Goal: Task Accomplishment & Management: Manage account settings

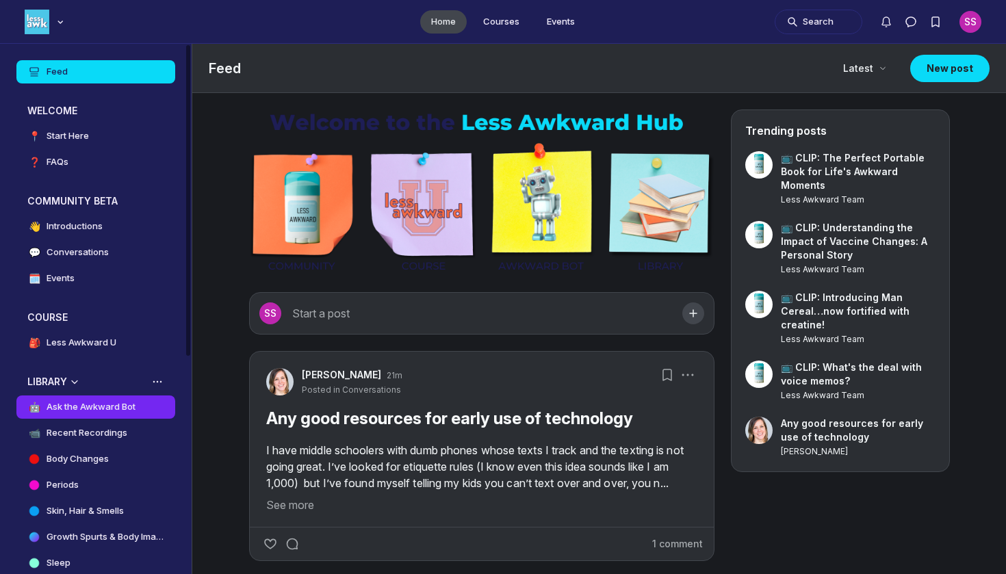
scroll to position [4120, 2622]
click at [97, 399] on link "🤖 Ask the Awkward Bot" at bounding box center [95, 407] width 159 height 23
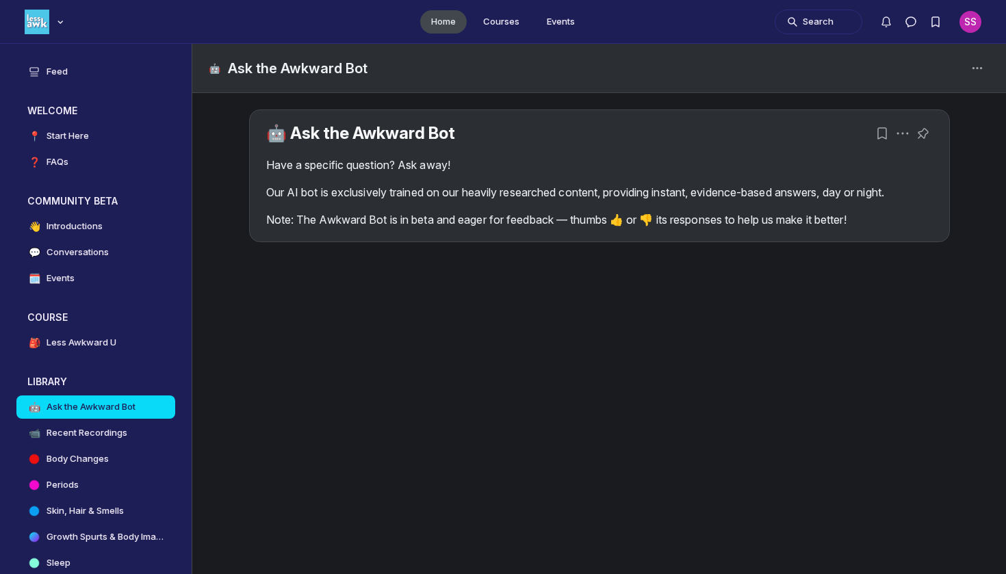
click at [417, 181] on div "Have a specific question? Ask away! Our AI bot is exclusively trained on our he…" at bounding box center [599, 192] width 667 height 71
click at [453, 229] on div "🤖 Ask the Awkward Bot Have a specific question? Ask away! Our AI bot is exclusi…" at bounding box center [600, 175] width 700 height 131
click at [737, 222] on p "Note: The Awkward Bot is in beta and eager for feedback — thumbs 👍 or 👎 its res…" at bounding box center [599, 220] width 667 height 16
click at [852, 227] on p "Note: The Awkward Bot is in beta and eager for feedback — thumbs 👍 or 👎 its res…" at bounding box center [599, 220] width 667 height 16
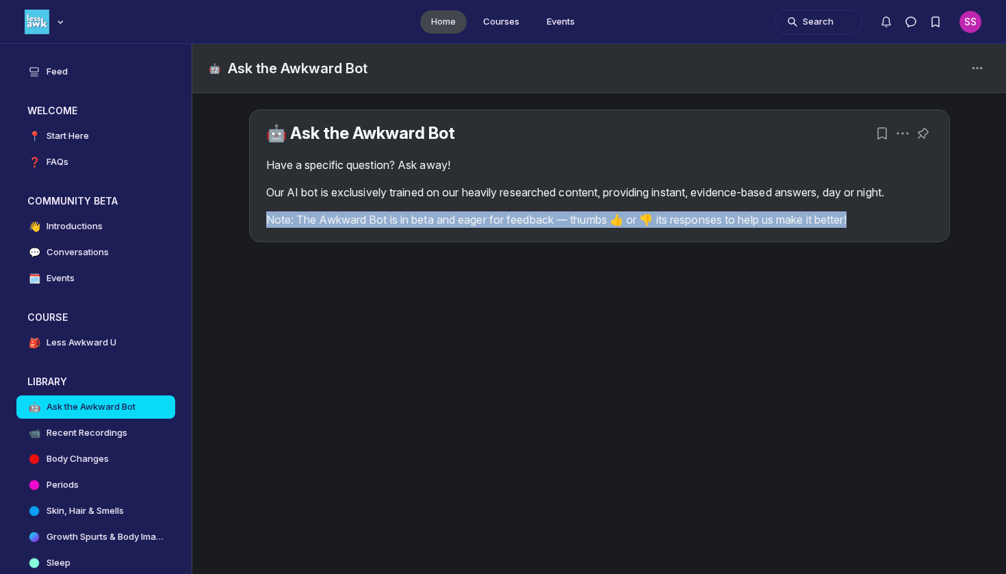
click at [852, 227] on p "Note: The Awkward Bot is in beta and eager for feedback — thumbs 👍 or 👎 its res…" at bounding box center [599, 220] width 667 height 16
click at [882, 218] on p "Note: The Awkward Bot is in beta and eager for feedback — thumbs 👍 or 👎 its res…" at bounding box center [599, 220] width 667 height 16
click at [901, 128] on icon "Post actions" at bounding box center [903, 134] width 14 height 14
click at [901, 134] on icon "Post actions" at bounding box center [903, 134] width 14 height 14
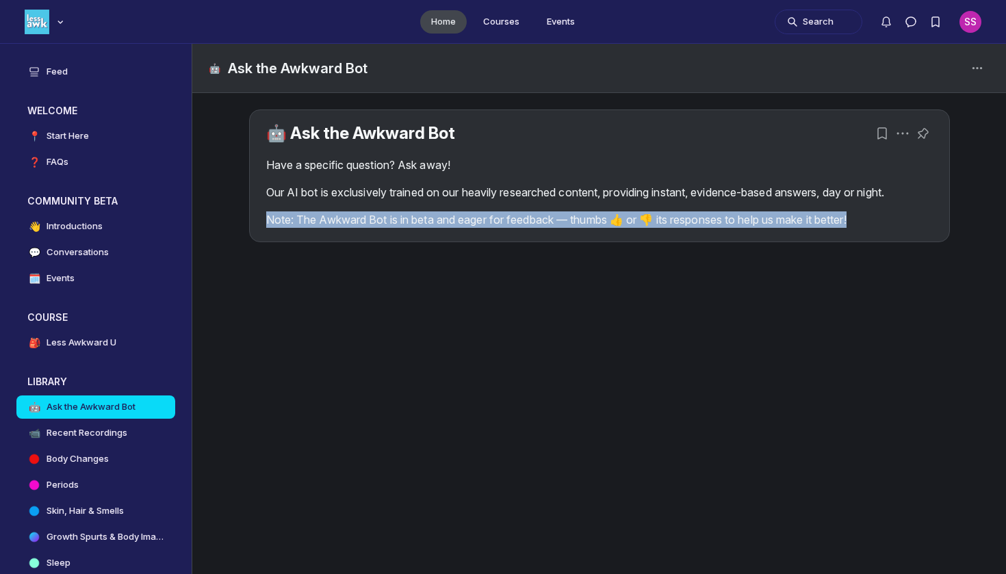
click at [945, 203] on div "🤖 Ask the Awkward Bot Have a specific question? Ask away! Our AI bot is exclusi…" at bounding box center [600, 175] width 700 height 131
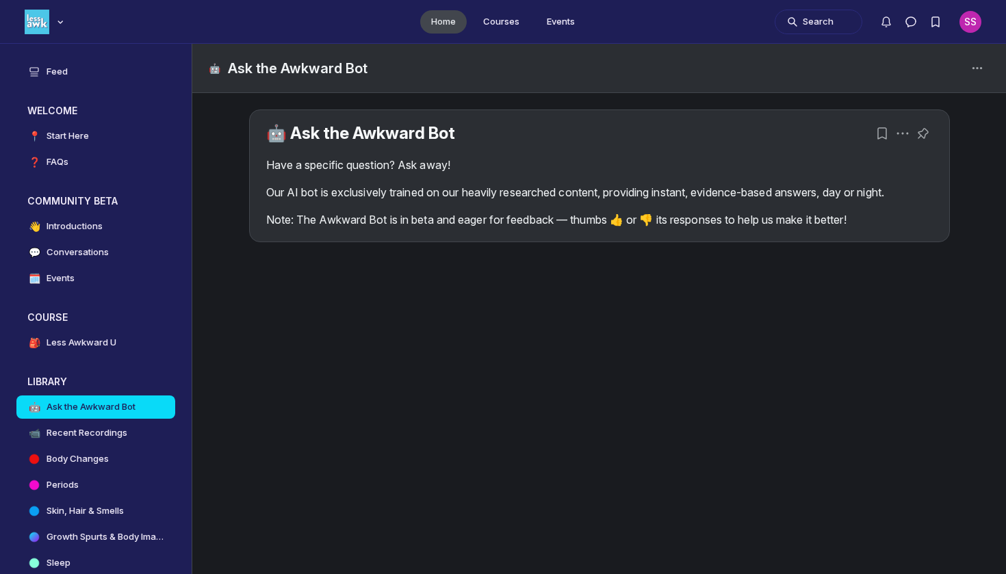
click at [925, 192] on p "Our AI bot is exclusively trained on our heavily researched content, providing …" at bounding box center [599, 192] width 667 height 16
click at [652, 221] on p "Note: The Awkward Bot is in beta and eager for feedback — thumbs 👍 or 👎 its res…" at bounding box center [599, 220] width 667 height 16
click at [439, 137] on link "🤖 Ask the Awkward Bot" at bounding box center [360, 133] width 189 height 20
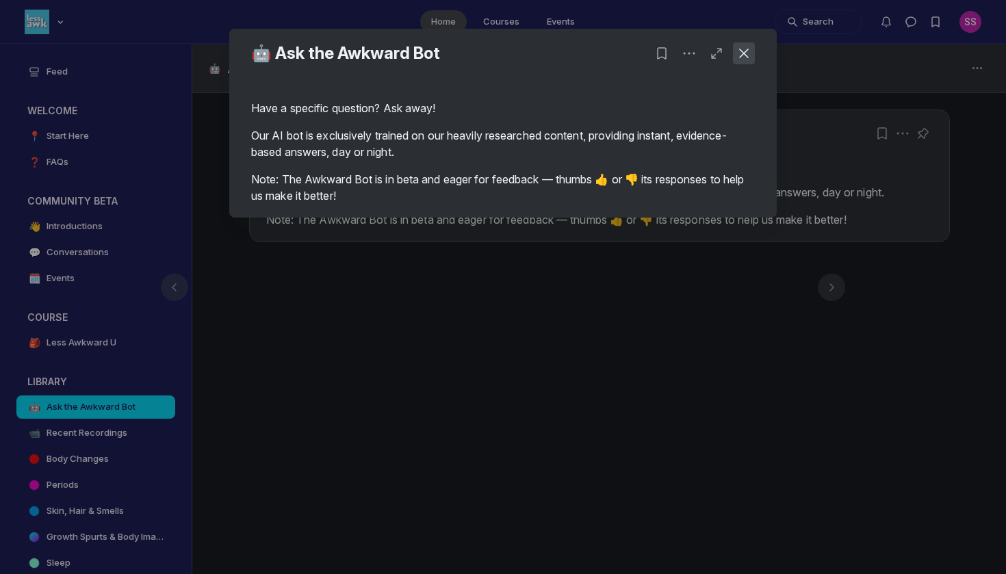
click at [750, 60] on button "Close post" at bounding box center [744, 53] width 22 height 22
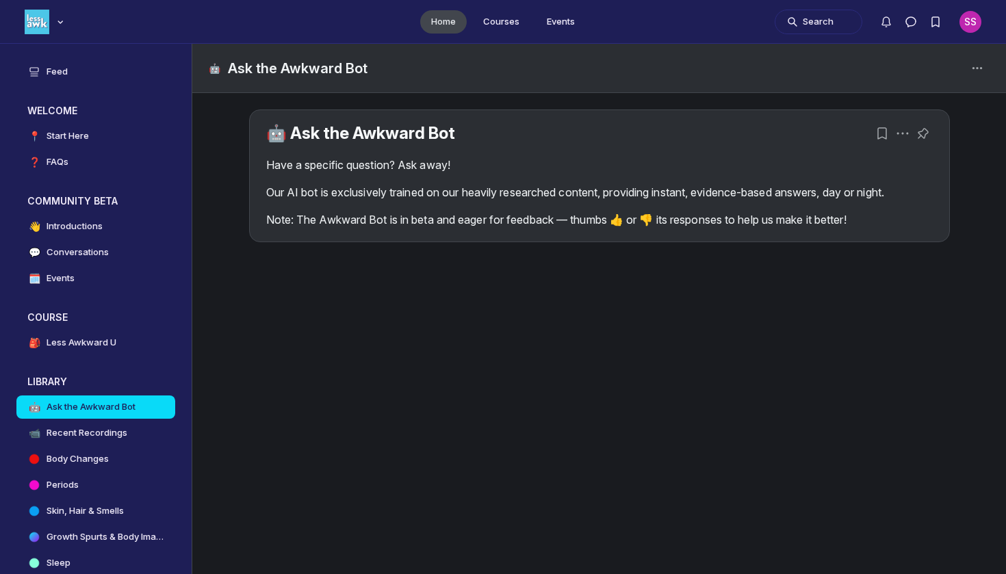
click at [333, 66] on h1 "Ask the Awkward Bot" at bounding box center [298, 68] width 140 height 19
click at [984, 66] on icon "Space settings" at bounding box center [977, 68] width 16 height 16
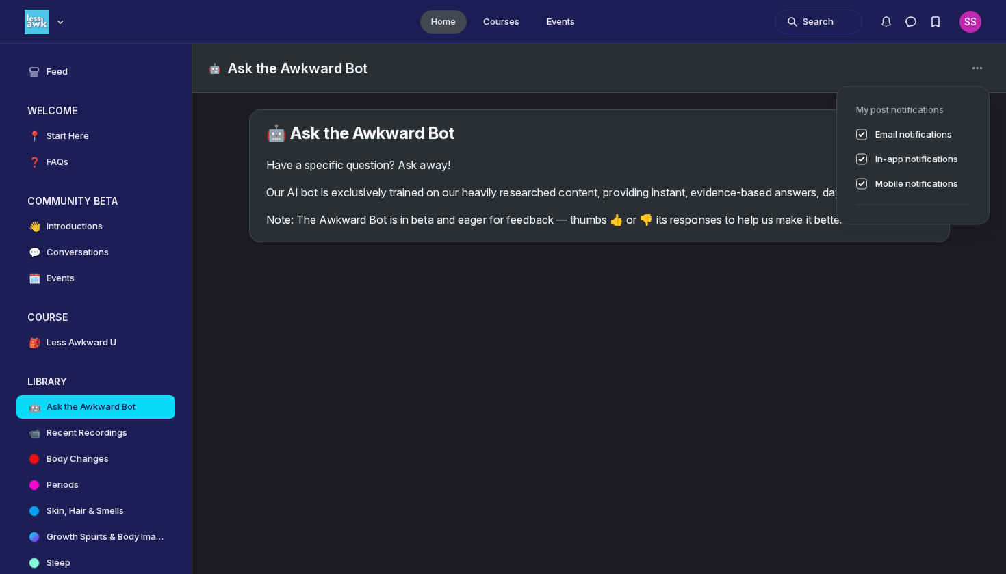
click at [975, 29] on div "SS" at bounding box center [971, 22] width 22 height 22
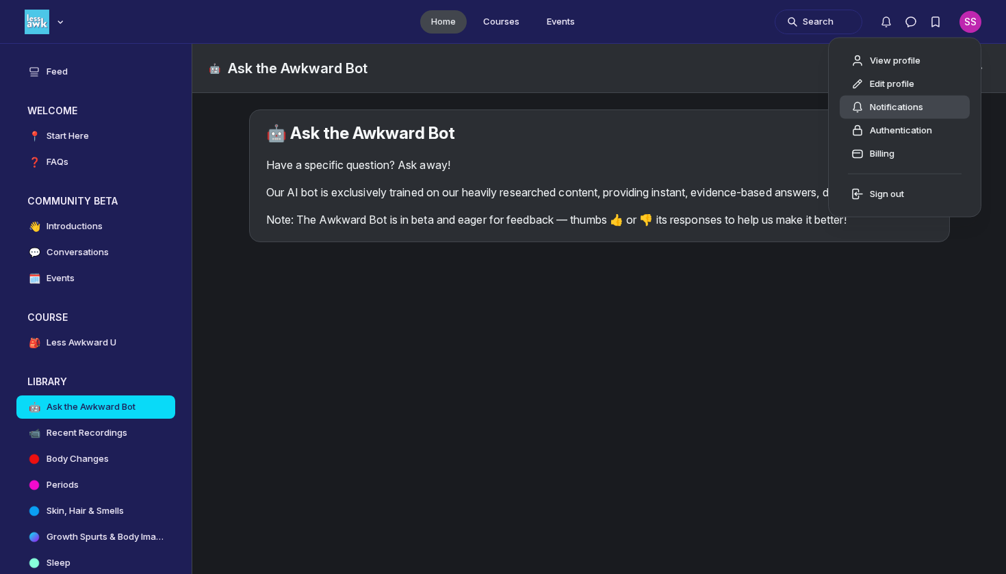
click at [927, 115] on link "Notifications" at bounding box center [905, 107] width 130 height 23
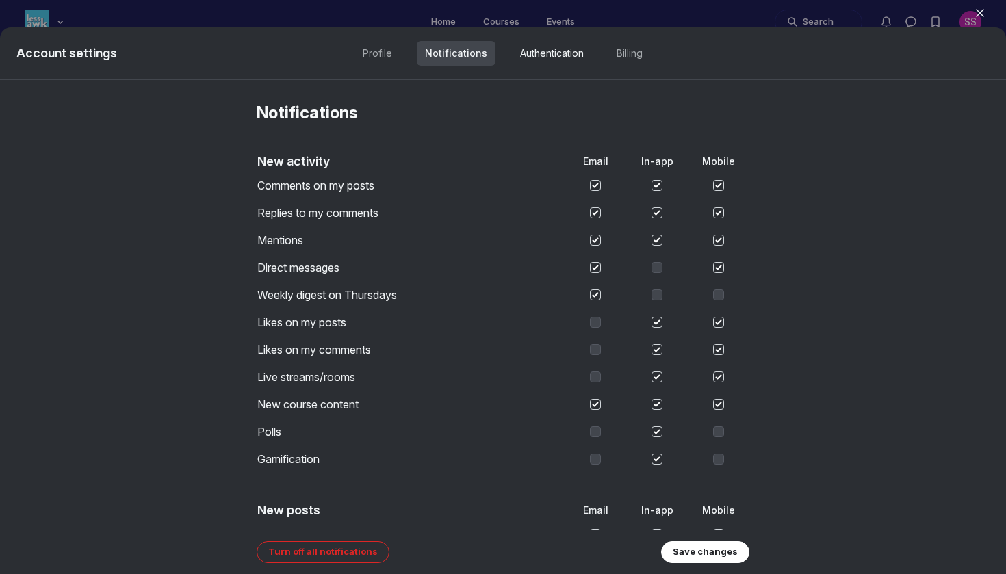
click at [565, 53] on link "Authentication" at bounding box center [552, 53] width 80 height 25
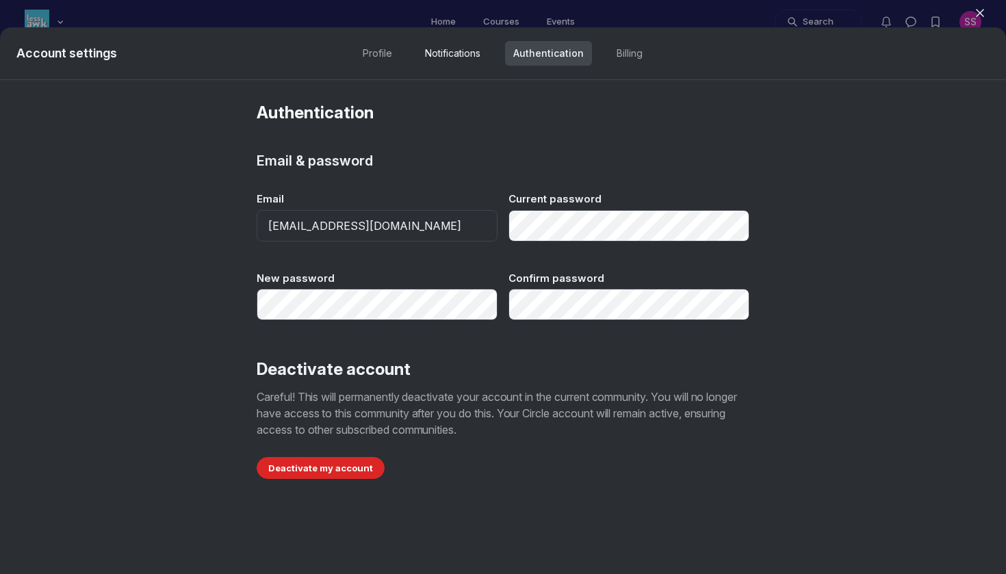
click at [484, 60] on link "Notifications" at bounding box center [453, 53] width 72 height 25
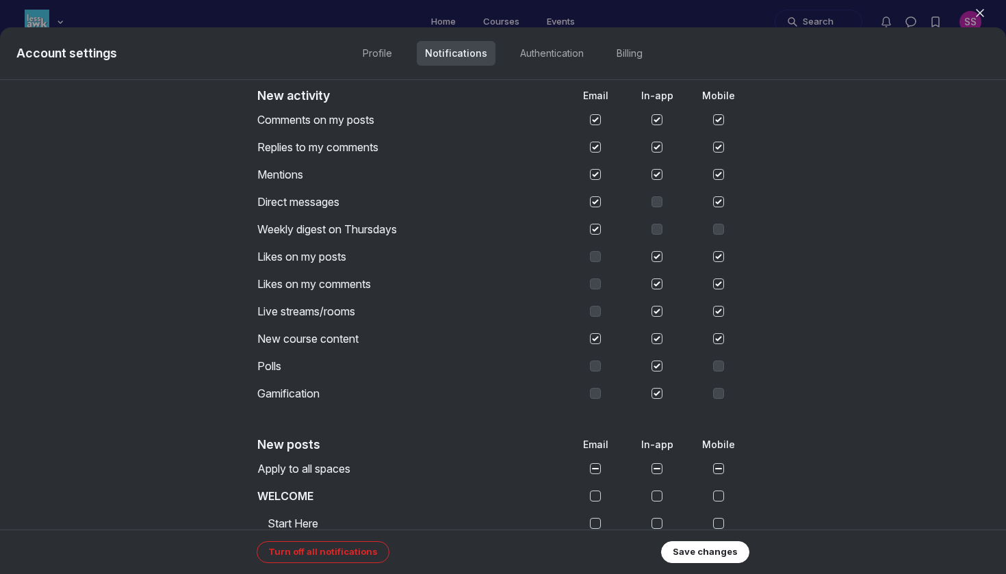
scroll to position [84, 0]
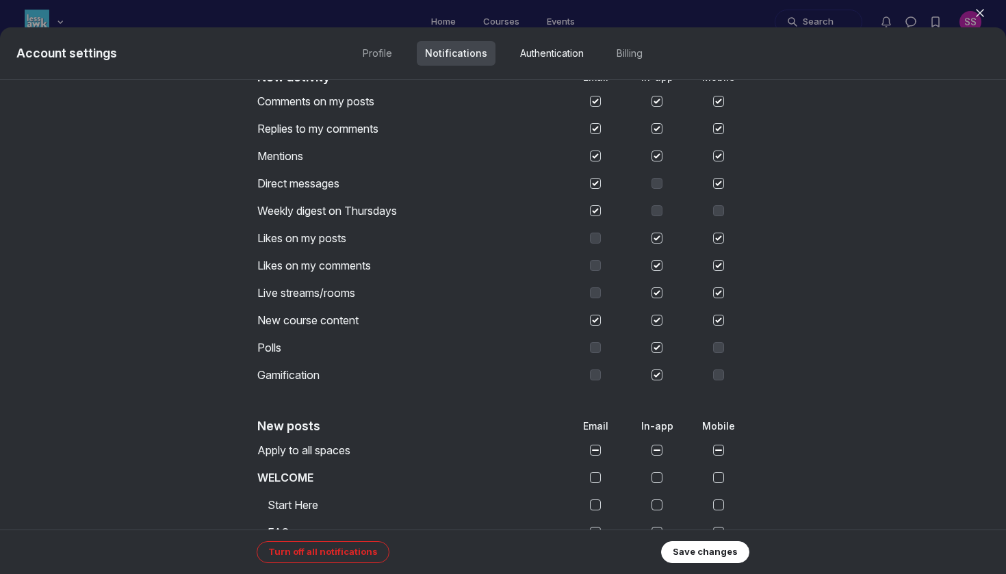
click at [563, 43] on link "Authentication" at bounding box center [552, 53] width 80 height 25
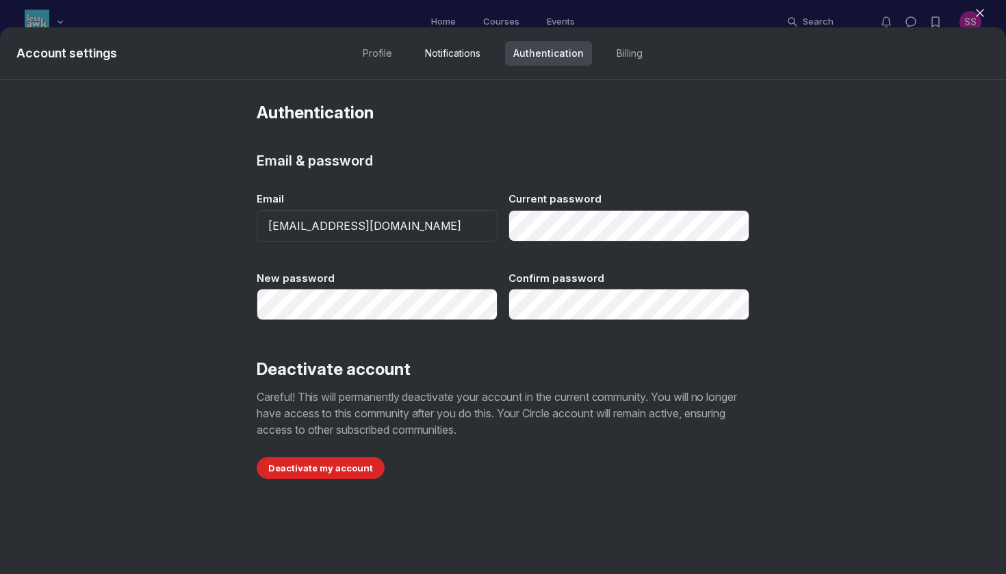
click at [474, 55] on link "Notifications" at bounding box center [453, 53] width 72 height 25
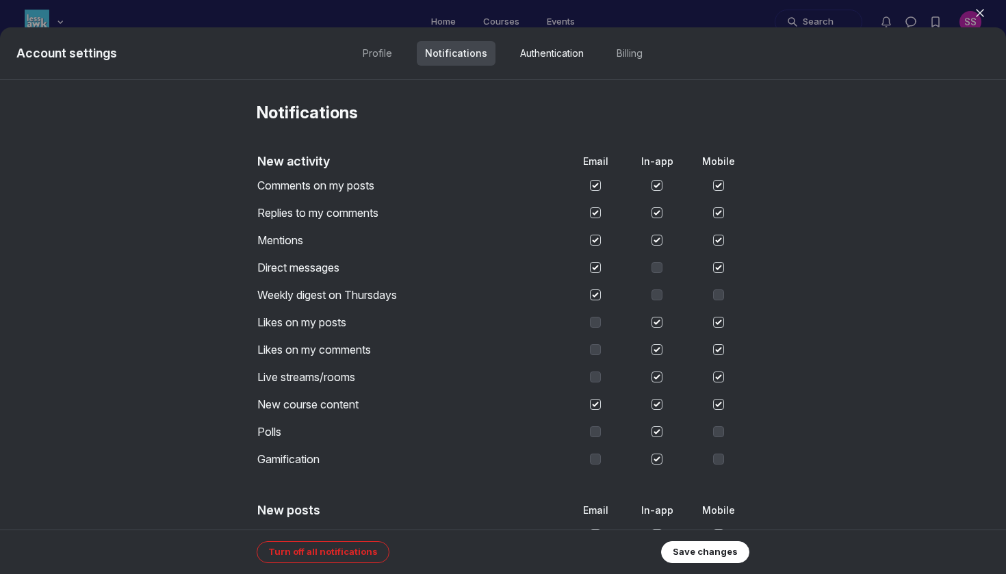
click at [533, 56] on link "Authentication" at bounding box center [552, 53] width 80 height 25
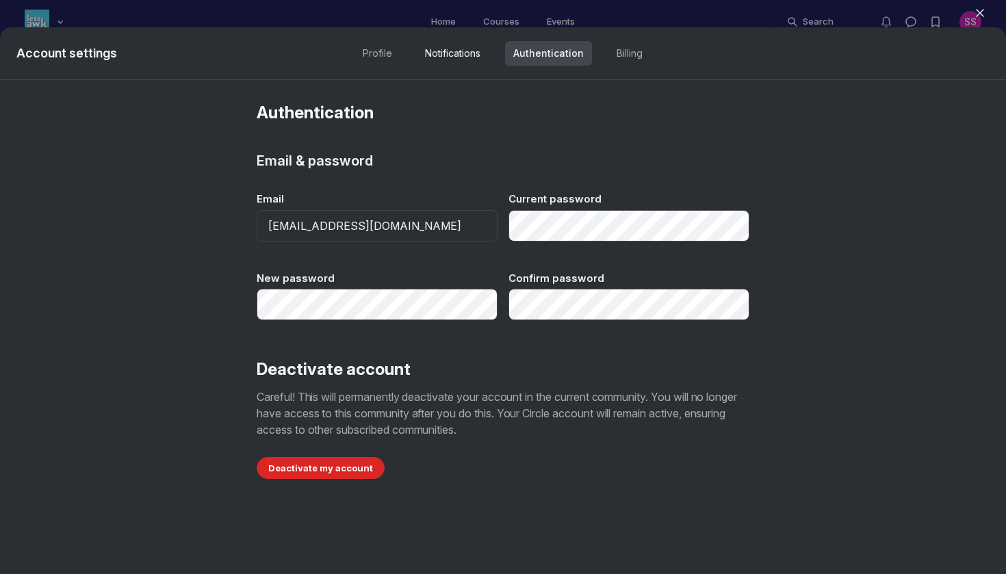
click at [479, 54] on link "Notifications" at bounding box center [453, 53] width 72 height 25
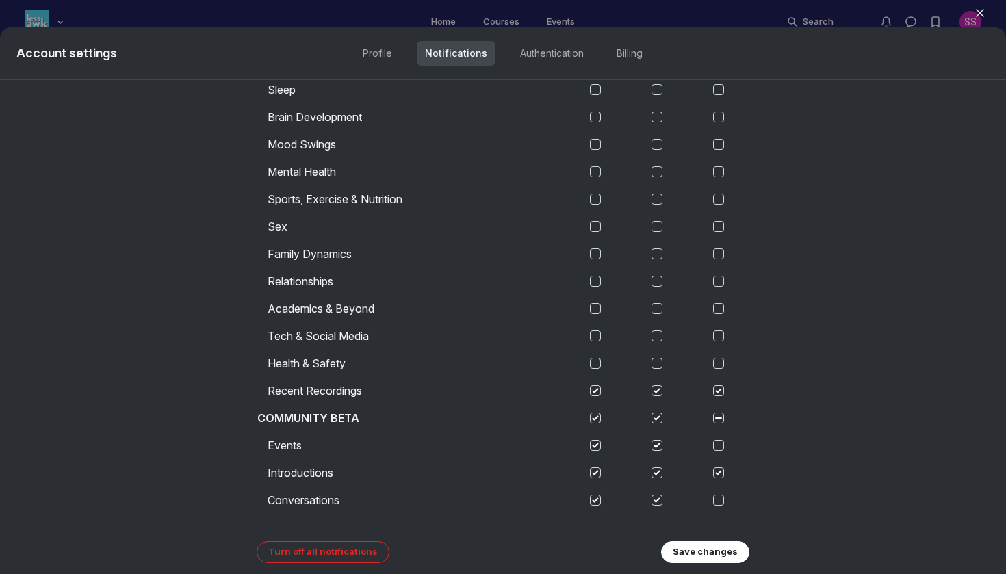
scroll to position [719, 0]
click at [383, 47] on link "Profile" at bounding box center [378, 53] width 46 height 25
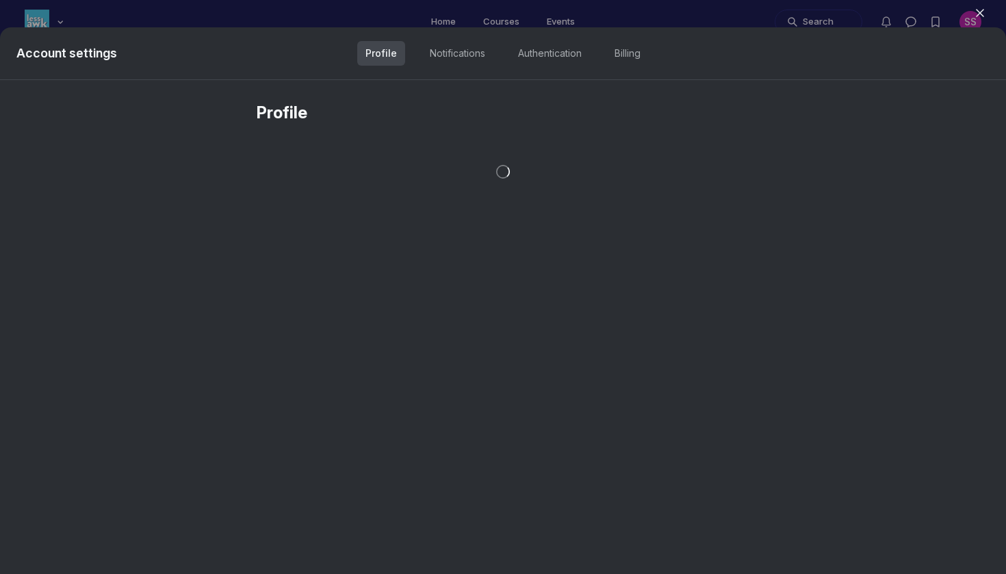
scroll to position [617, 0]
select select "Eastern Time ([GEOGRAPHIC_DATA] & [GEOGRAPHIC_DATA])"
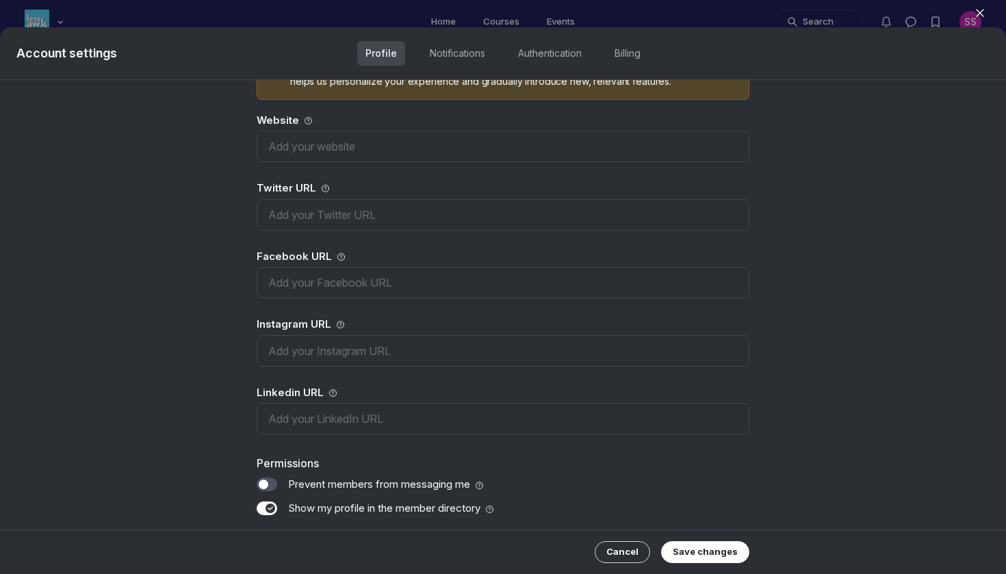
scroll to position [611, 0]
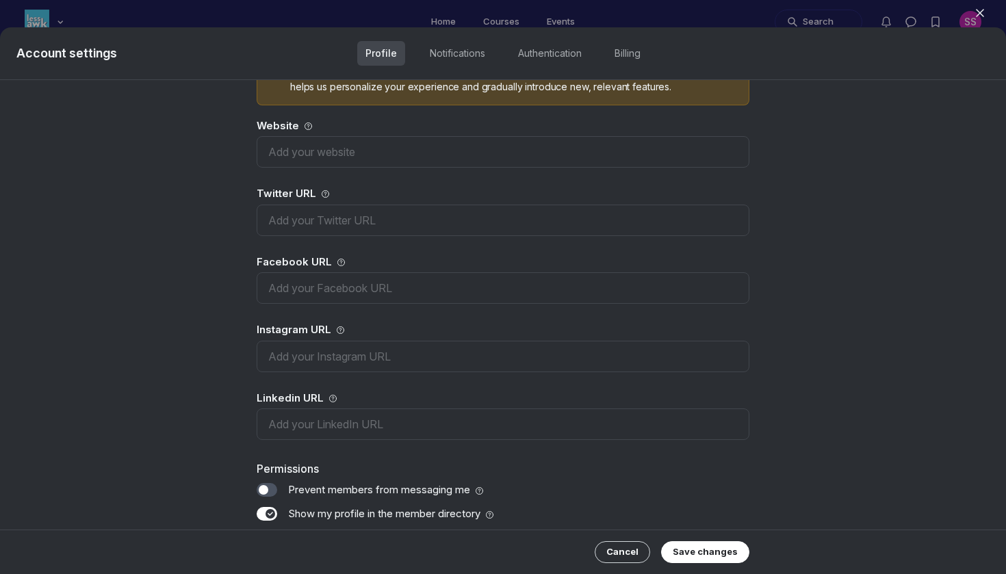
click at [274, 511] on label "Toggle switch" at bounding box center [267, 514] width 21 height 14
click at [0, 0] on input "Toggle switch" at bounding box center [0, 0] width 0 height 0
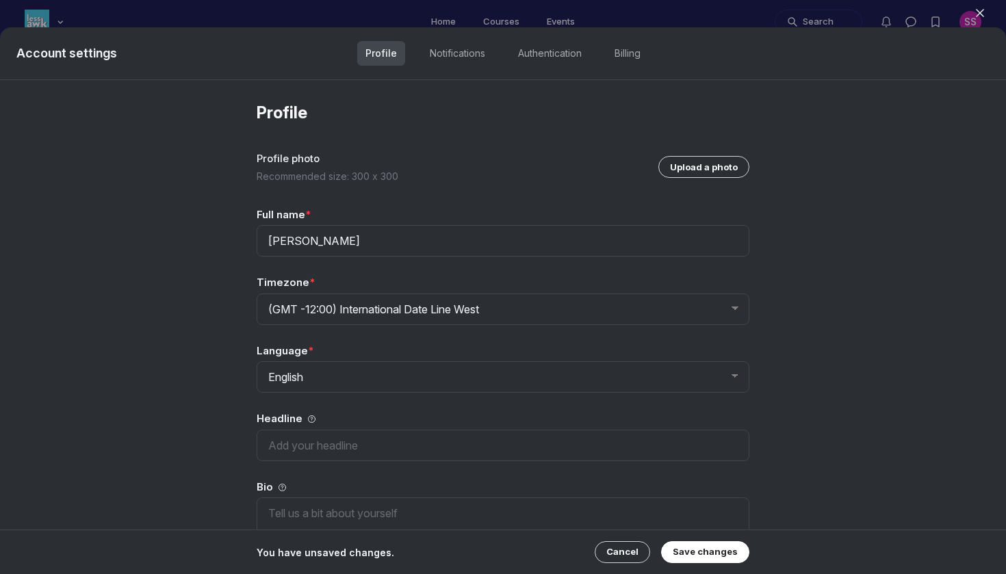
scroll to position [0, 0]
click at [698, 552] on button "Save changes" at bounding box center [705, 552] width 88 height 22
select select "Eastern Time ([GEOGRAPHIC_DATA] & [GEOGRAPHIC_DATA])"
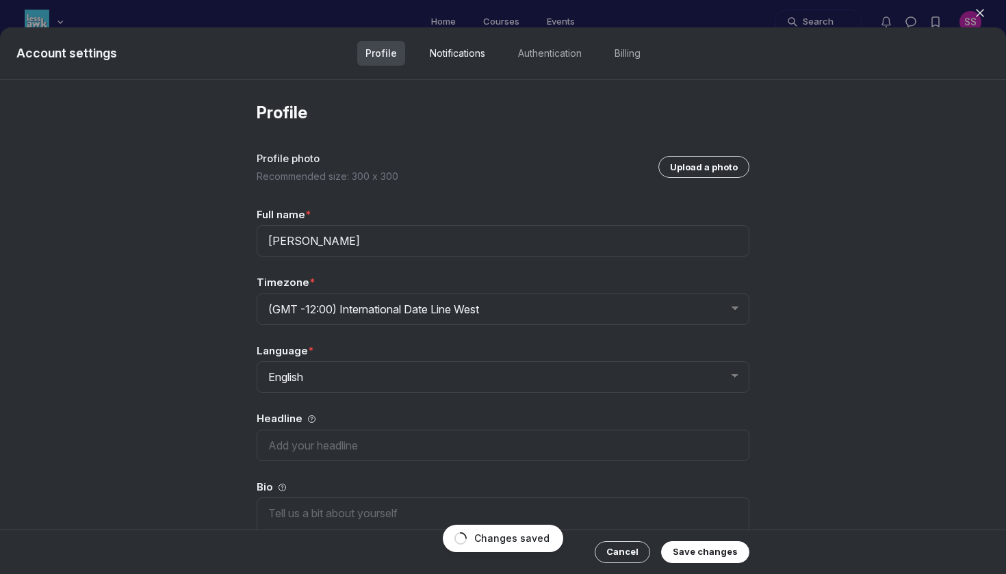
select select "Eastern Time ([GEOGRAPHIC_DATA] & [GEOGRAPHIC_DATA])"
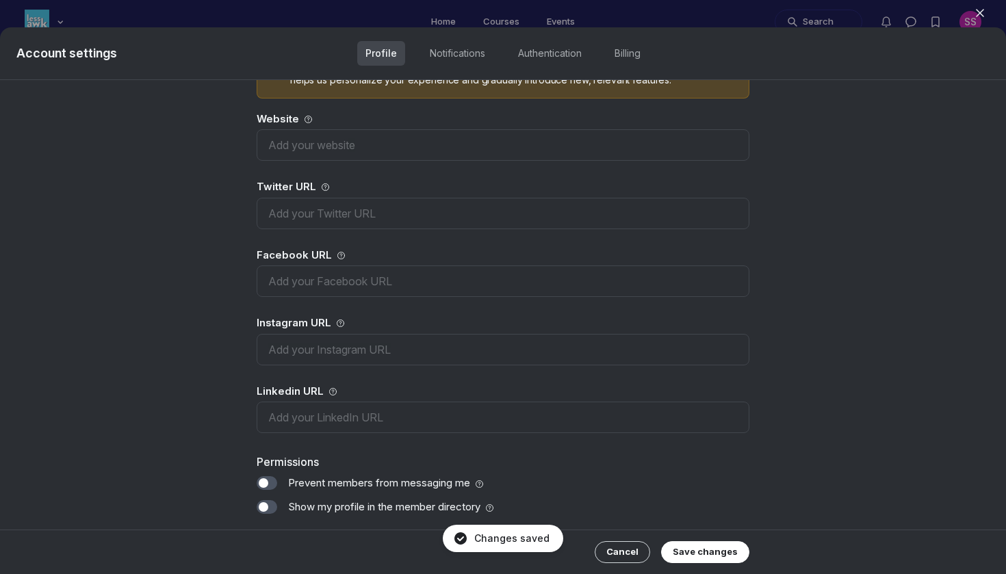
scroll to position [617, 0]
select select "Eastern Time ([GEOGRAPHIC_DATA] & [GEOGRAPHIC_DATA])"
click at [472, 57] on link "Notifications" at bounding box center [458, 53] width 72 height 25
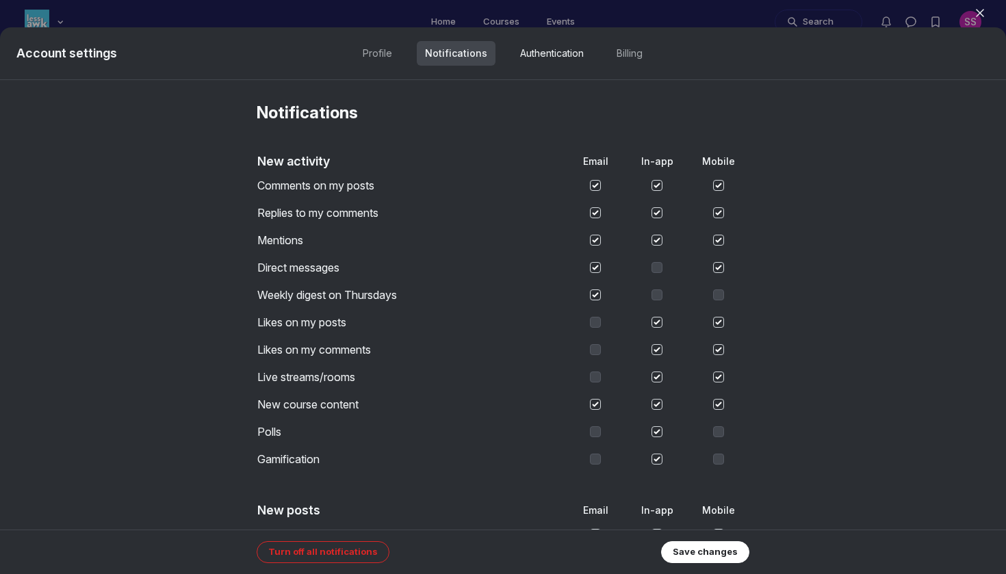
click at [532, 60] on link "Authentication" at bounding box center [552, 53] width 80 height 25
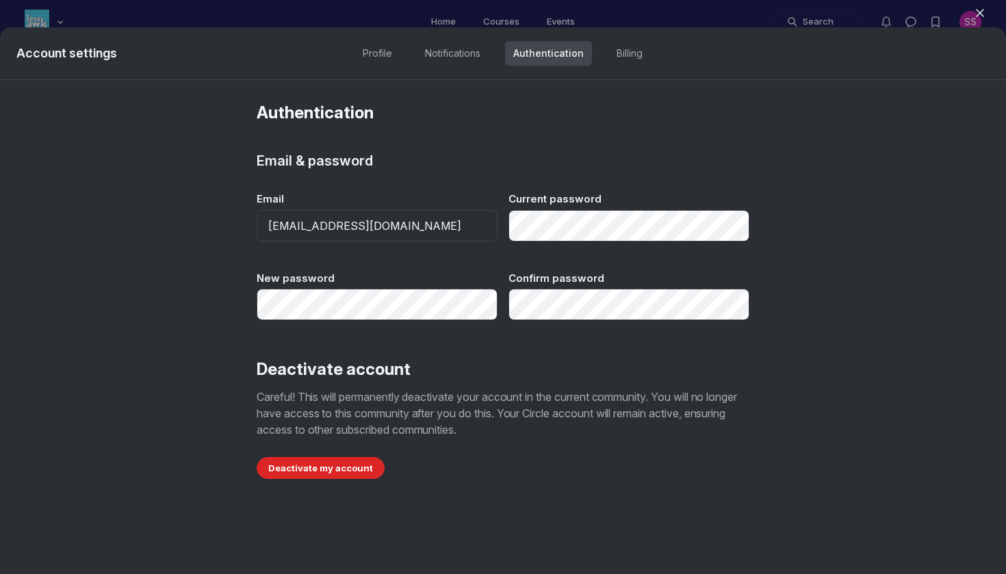
click at [588, 59] on link "Authentication" at bounding box center [548, 53] width 87 height 25
click at [601, 62] on ul "Profile Notifications Authentication Billing" at bounding box center [503, 53] width 296 height 25
click at [629, 59] on link "Billing" at bounding box center [630, 53] width 42 height 25
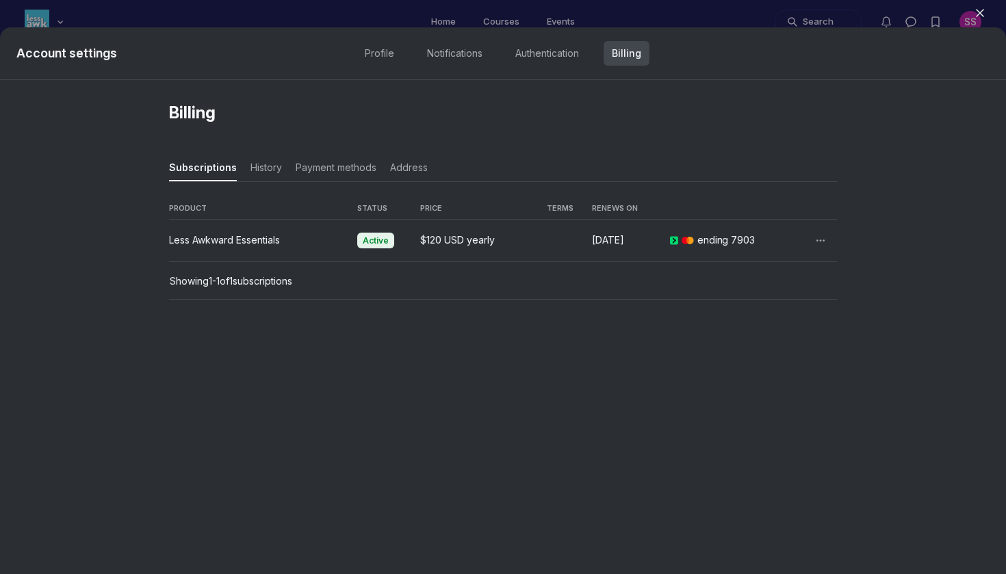
click at [993, 18] on button "Close" at bounding box center [980, 13] width 30 height 21
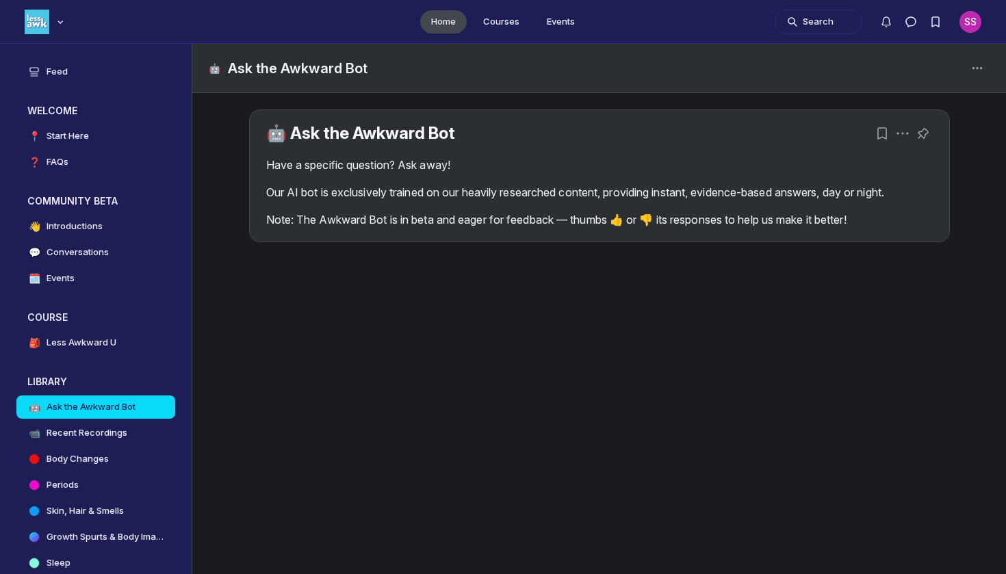
scroll to position [4120, 2622]
click at [982, 3] on ul "Home Courses Events" at bounding box center [503, 21] width 1006 height 43
click at [824, 20] on button "Search" at bounding box center [819, 22] width 88 height 25
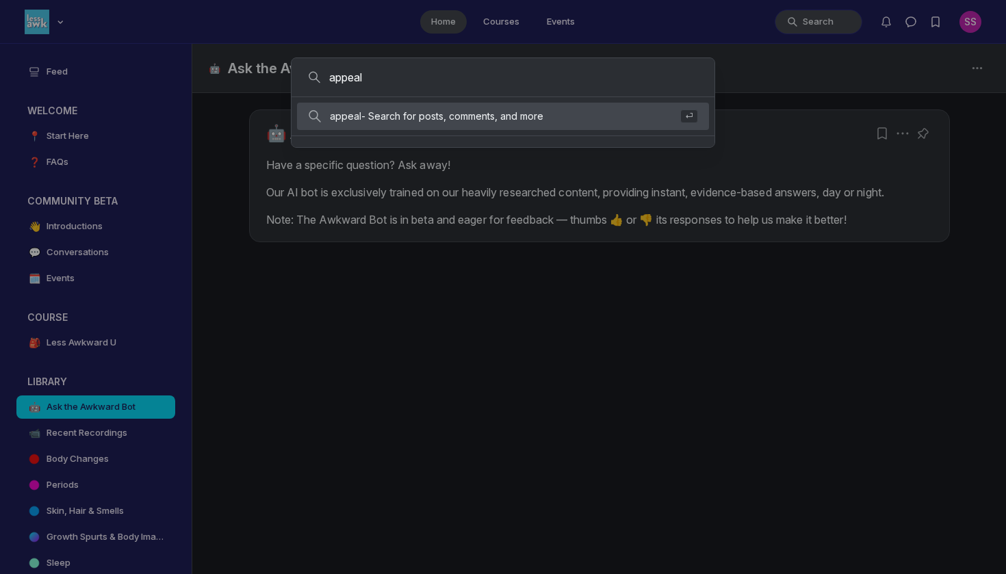
type input "appeal"
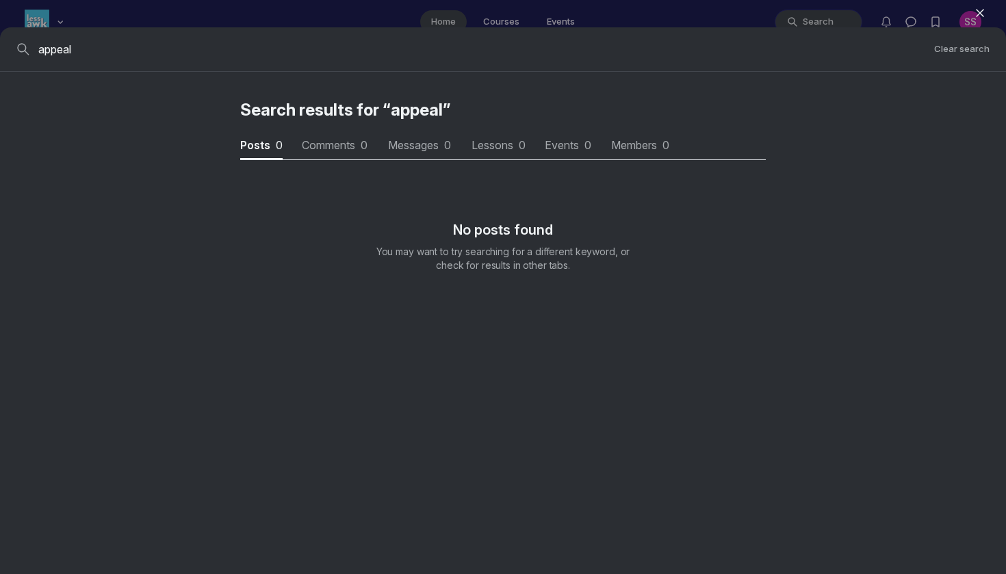
scroll to position [1853, 4125]
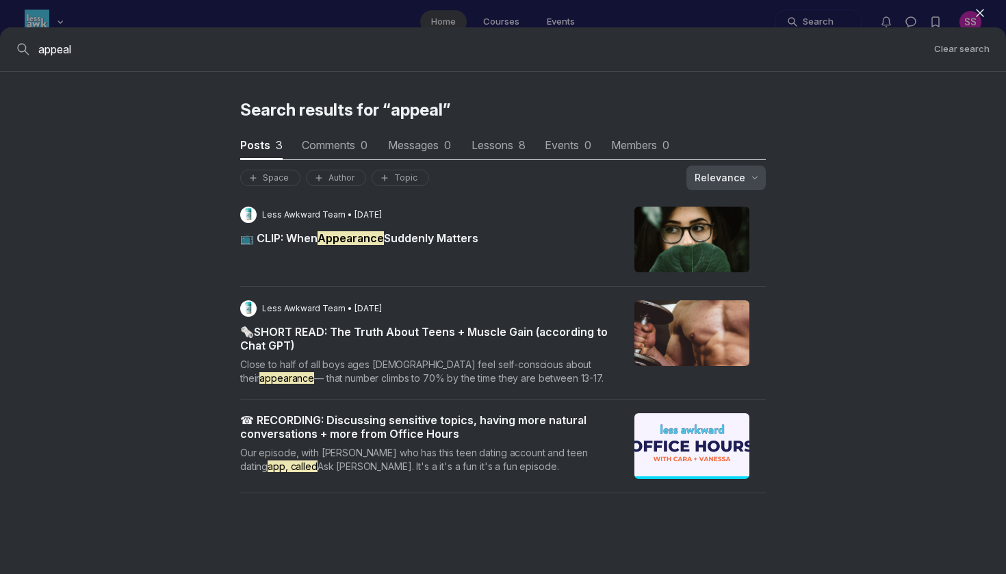
click at [750, 177] on icon "button" at bounding box center [755, 178] width 14 height 14
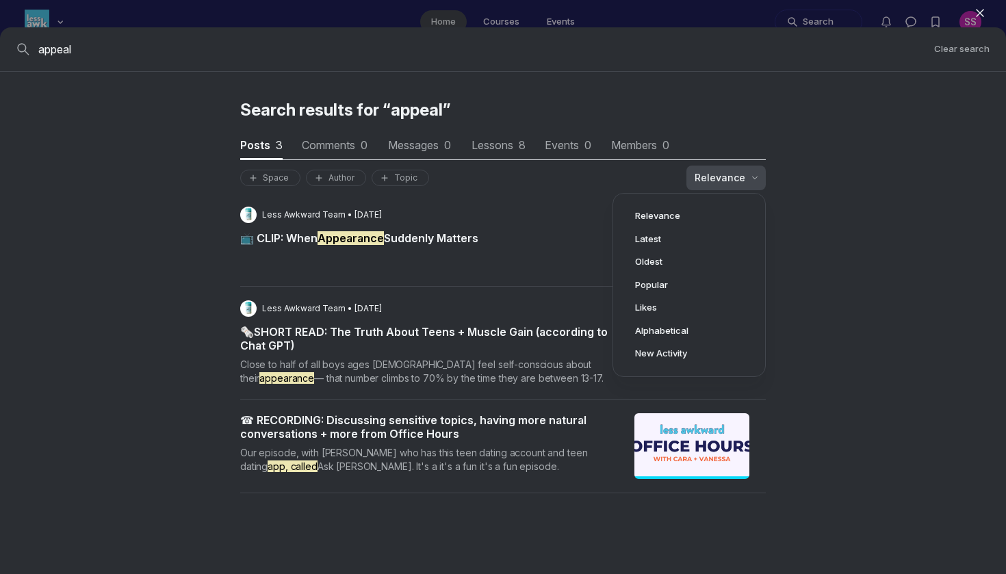
click at [750, 177] on icon "button" at bounding box center [755, 178] width 14 height 14
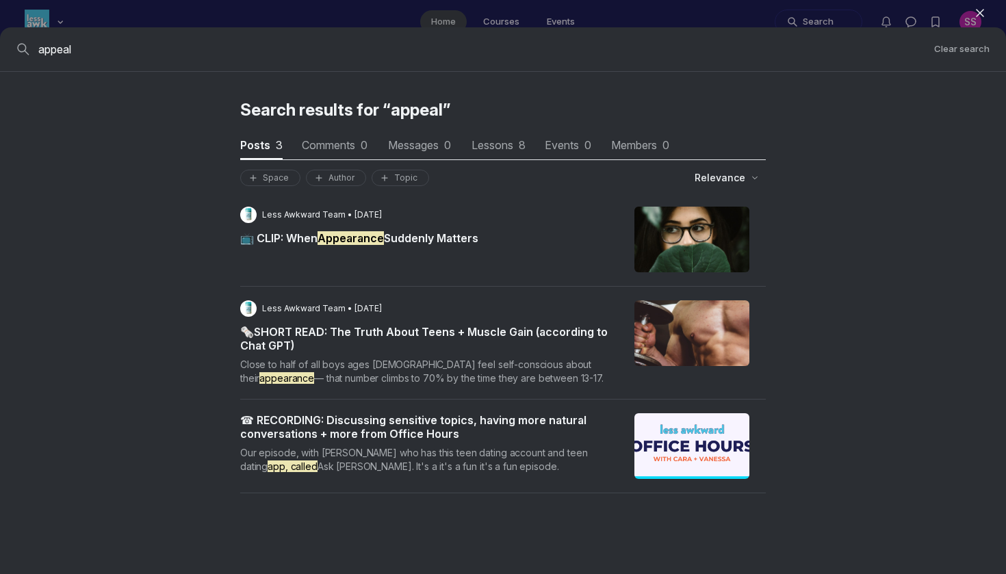
click at [985, 17] on icon "button" at bounding box center [980, 13] width 14 height 14
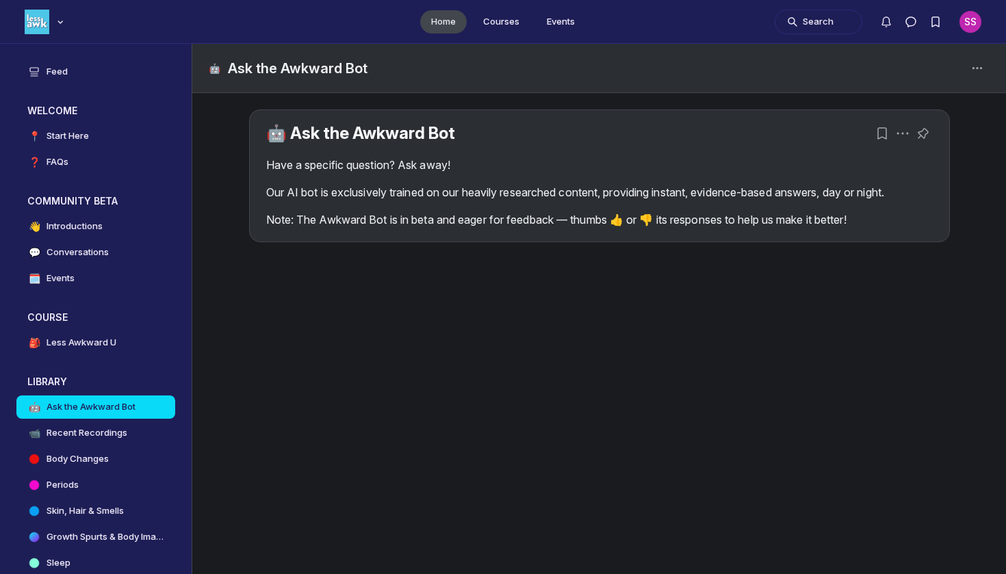
click at [963, 28] on div "SS" at bounding box center [971, 22] width 22 height 22
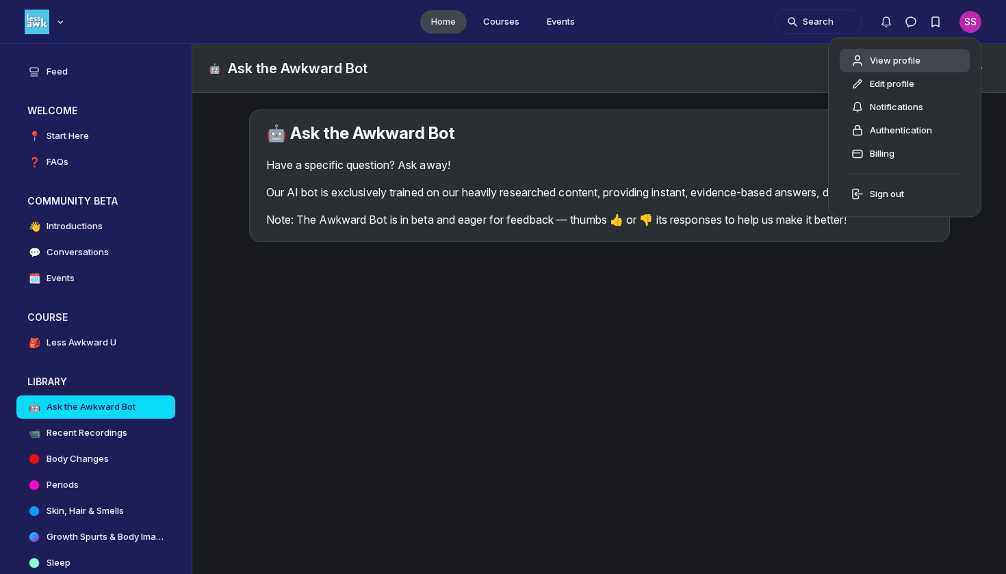
click at [895, 64] on span "View profile" at bounding box center [895, 61] width 51 height 14
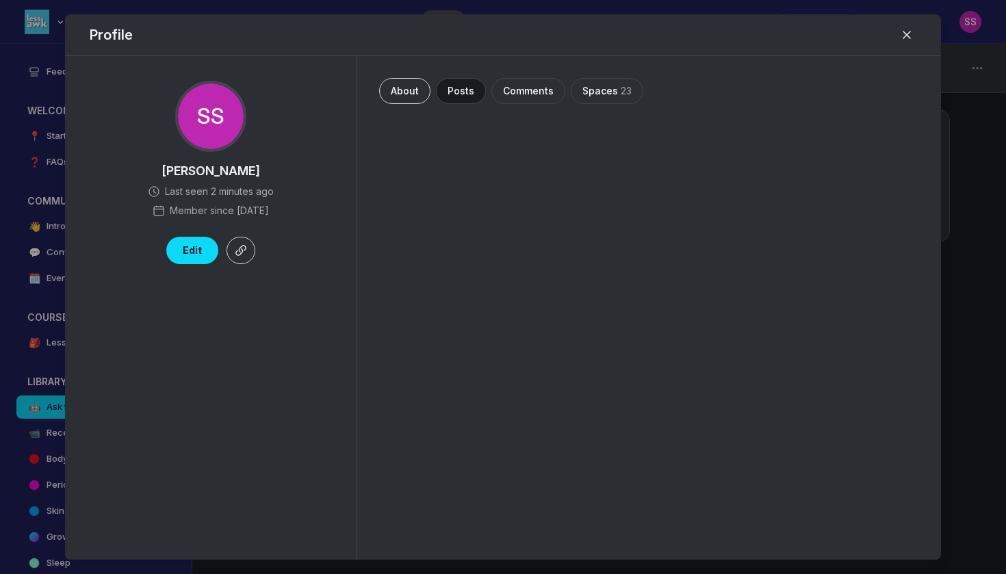
click at [474, 83] on button "Posts" at bounding box center [461, 91] width 50 height 26
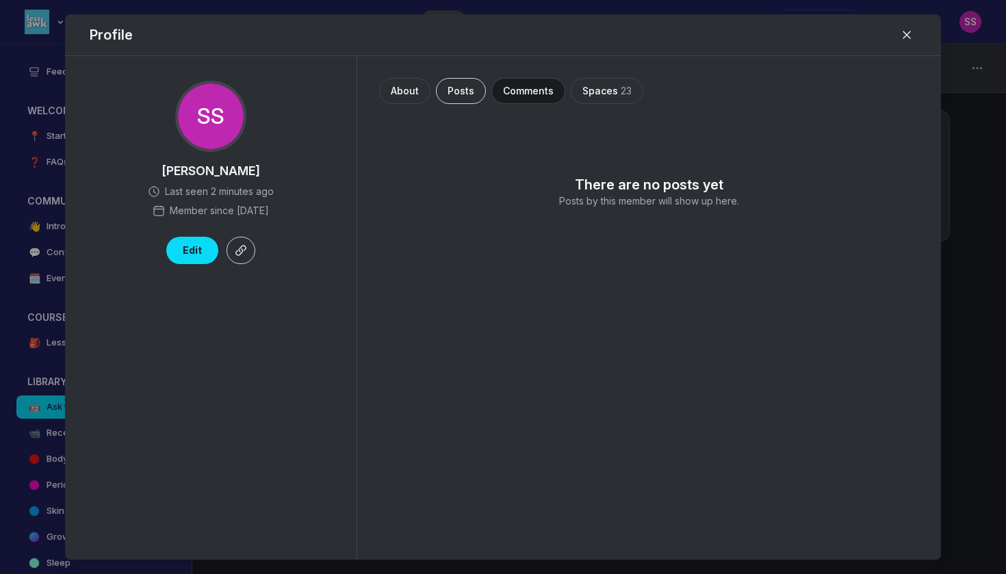
click at [516, 90] on span "Comments" at bounding box center [528, 91] width 51 height 14
click at [475, 92] on button "Posts" at bounding box center [461, 91] width 50 height 26
click at [426, 94] on button "About" at bounding box center [404, 91] width 51 height 26
click at [882, 297] on div at bounding box center [649, 329] width 540 height 418
click at [912, 41] on icon "Close" at bounding box center [907, 35] width 14 height 14
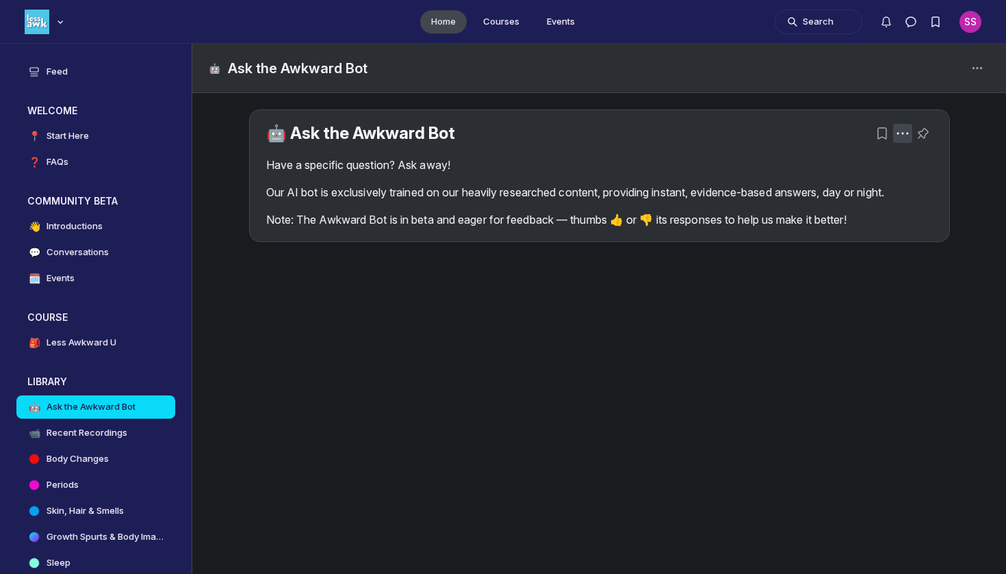
click at [904, 133] on use "Post actions" at bounding box center [903, 133] width 12 height 2
click at [976, 64] on icon "Space settings" at bounding box center [977, 68] width 16 height 16
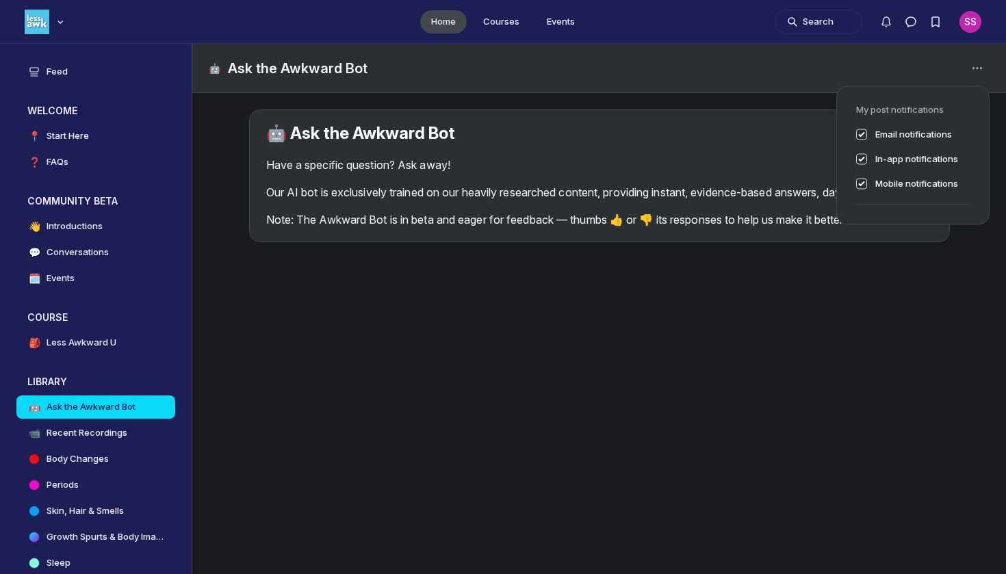
click at [975, 31] on div "SS" at bounding box center [971, 22] width 22 height 22
